Goal: Information Seeking & Learning: Learn about a topic

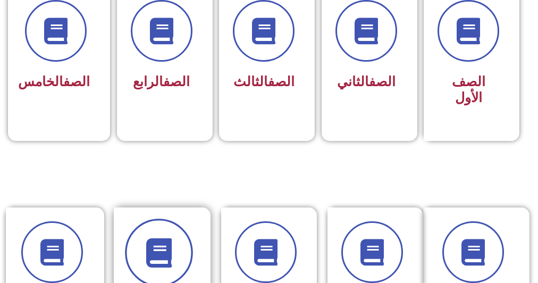
scroll to position [423, 0]
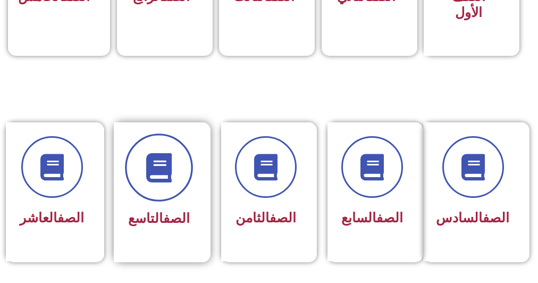
click at [175, 178] on span at bounding box center [159, 168] width 68 height 68
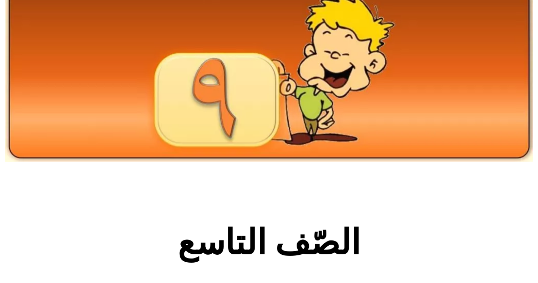
scroll to position [340, 0]
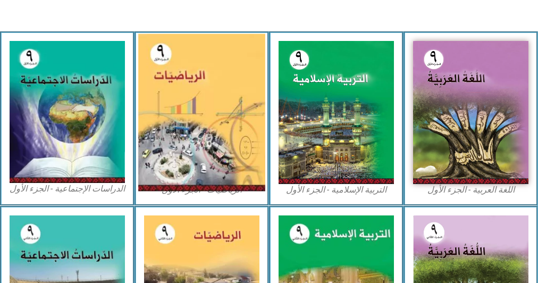
click at [216, 112] on img at bounding box center [201, 112] width 127 height 157
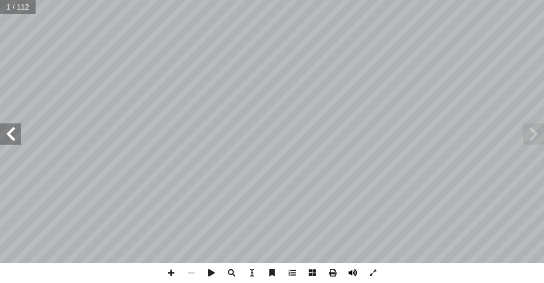
click at [357, 272] on span at bounding box center [353, 273] width 20 height 20
click at [13, 133] on span at bounding box center [10, 133] width 21 height 21
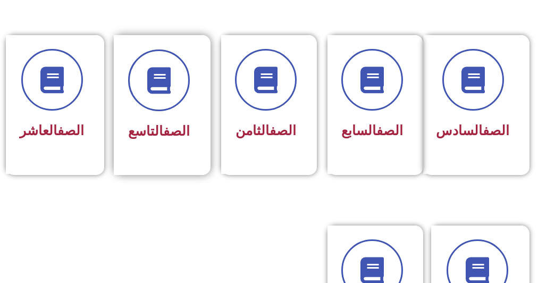
scroll to position [508, 0]
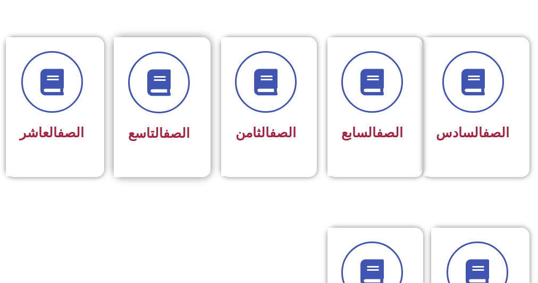
click at [163, 128] on link "الصف" at bounding box center [176, 132] width 27 height 15
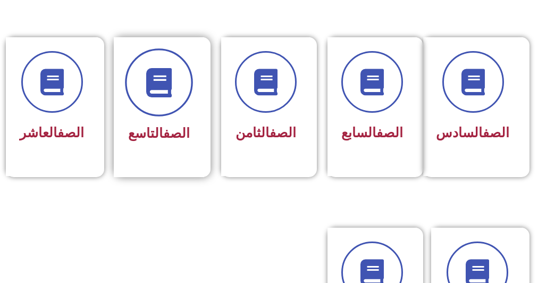
click at [153, 98] on span at bounding box center [159, 83] width 68 height 68
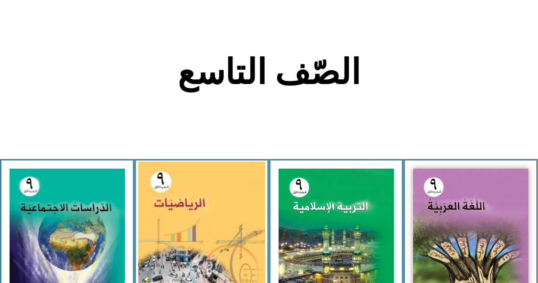
scroll to position [255, 0]
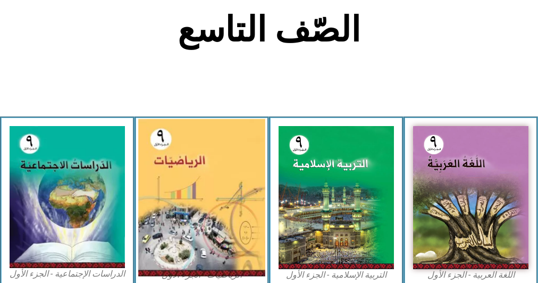
click at [200, 172] on img at bounding box center [201, 197] width 127 height 157
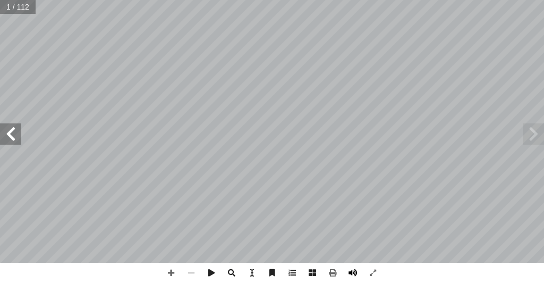
click at [345, 270] on span at bounding box center [353, 273] width 20 height 20
click at [9, 132] on span at bounding box center [10, 133] width 21 height 21
click at [10, 131] on span at bounding box center [10, 133] width 21 height 21
click at [11, 131] on span at bounding box center [10, 133] width 21 height 21
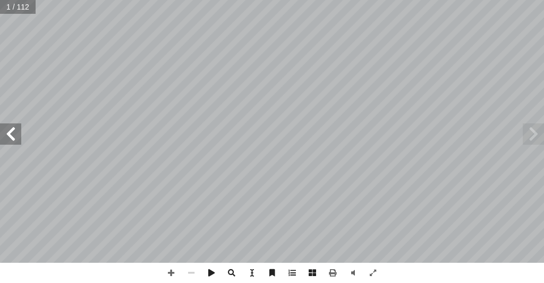
click at [11, 131] on span at bounding box center [10, 133] width 21 height 21
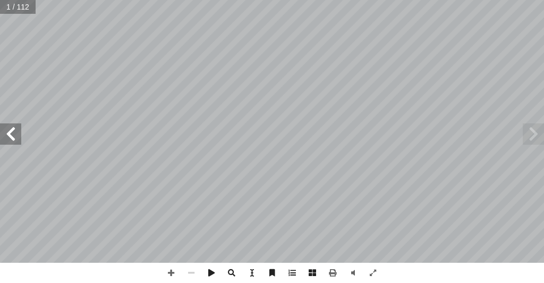
click at [11, 131] on span at bounding box center [10, 133] width 21 height 21
click at [11, 130] on span at bounding box center [10, 133] width 21 height 21
click at [13, 131] on span at bounding box center [10, 133] width 21 height 21
click at [13, 130] on span at bounding box center [10, 133] width 21 height 21
click at [13, 129] on span at bounding box center [10, 133] width 21 height 21
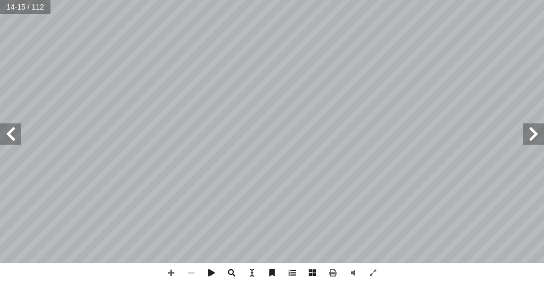
click at [13, 128] on span at bounding box center [10, 133] width 21 height 21
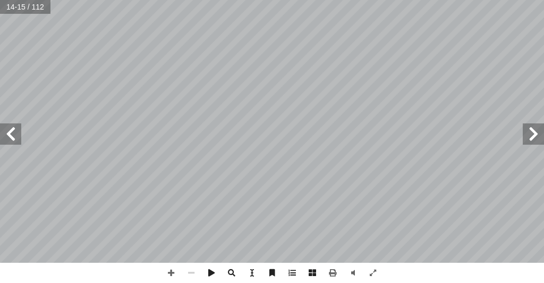
click at [13, 128] on span at bounding box center [10, 133] width 21 height 21
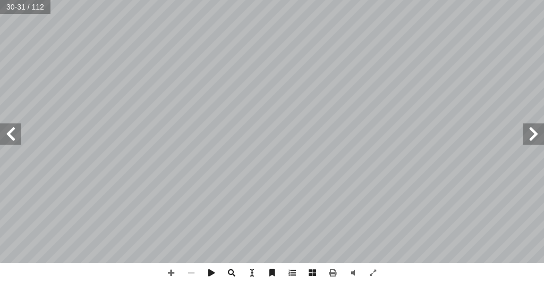
click at [15, 128] on span at bounding box center [10, 133] width 21 height 21
click at [188, 270] on span at bounding box center [191, 273] width 20 height 20
click at [169, 275] on span at bounding box center [171, 273] width 20 height 20
click at [219, 72] on html "الصفحة الرئيسية الصف الأول الصف الثاني الصف الثالث الصف الرابع الصف الخامس الصف…" at bounding box center [272, 36] width 544 height 72
click at [63, 0] on html "الصفحة الرئيسية الصف الأول الصف الثاني الصف الثالث الصف الرابع الصف الخامس الصف…" at bounding box center [272, 36] width 544 height 72
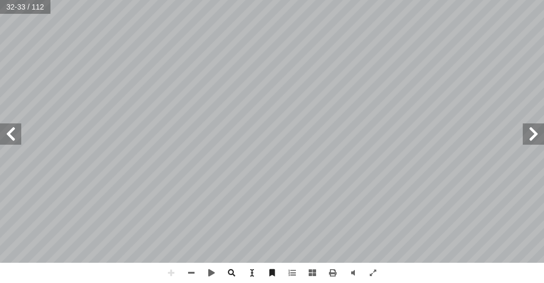
click at [55, 72] on html "الصفحة الرئيسية الصف الأول الصف الثاني الصف الثالث الصف الرابع الصف الخامس الصف…" at bounding box center [272, 36] width 544 height 72
click at [37, 0] on html "الصفحة الرئيسية الصف الأول الصف الثاني الصف الثالث الصف الرابع الصف الخامس الصف…" at bounding box center [272, 36] width 544 height 72
